Goal: Task Accomplishment & Management: Manage account settings

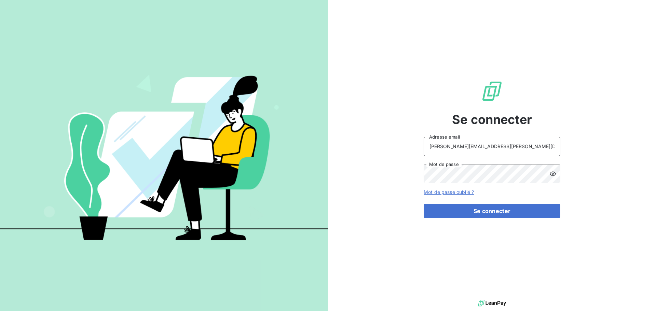
drag, startPoint x: 494, startPoint y: 148, endPoint x: 494, endPoint y: 152, distance: 4.8
click at [494, 148] on input "raimundo@serpe.fr" at bounding box center [492, 146] width 137 height 19
type input "recouvrement@serpe.fr"
click at [475, 213] on button "Se connecter" at bounding box center [492, 211] width 137 height 14
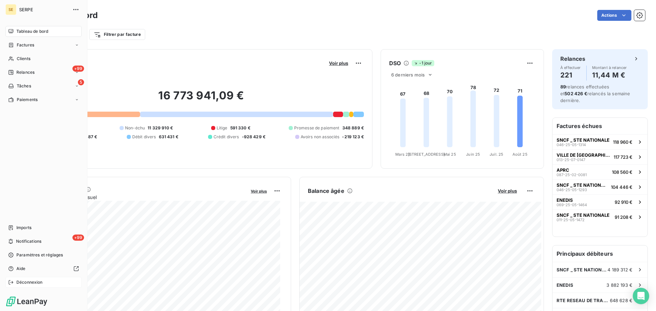
click at [31, 282] on span "Déconnexion" at bounding box center [29, 283] width 26 height 6
